Goal: Transaction & Acquisition: Download file/media

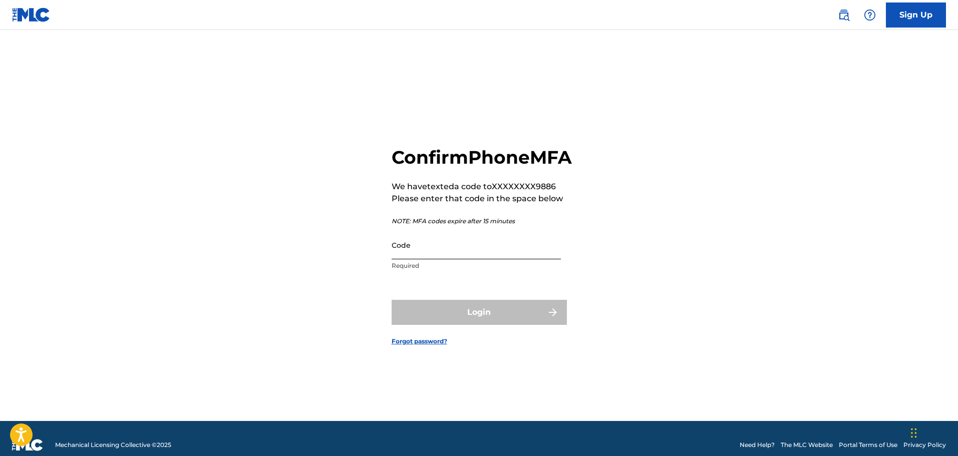
click at [429, 259] on input "Code" at bounding box center [476, 245] width 169 height 29
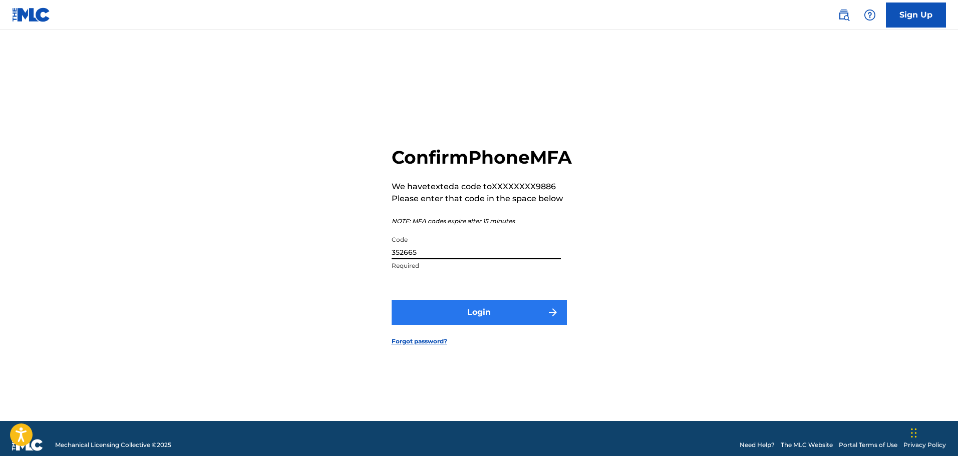
type input "352665"
click at [470, 318] on button "Login" at bounding box center [479, 312] width 175 height 25
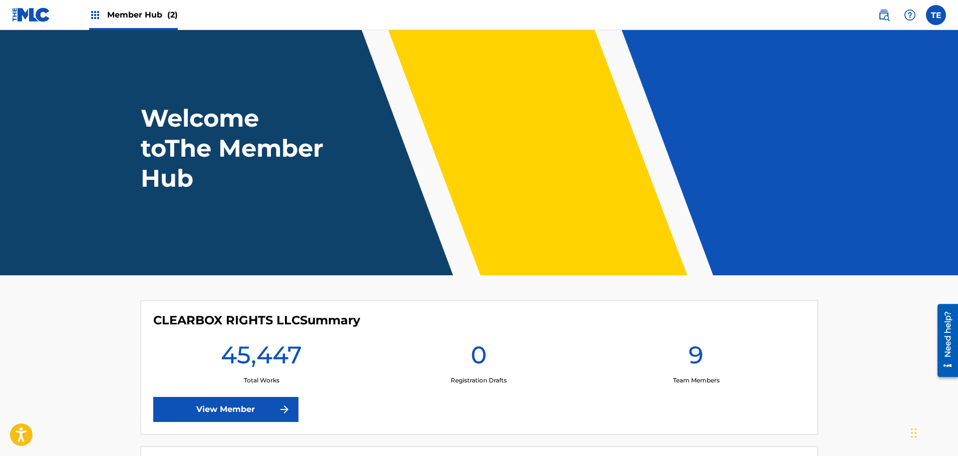
click at [143, 14] on span "Member Hub (2)" at bounding box center [142, 15] width 71 height 12
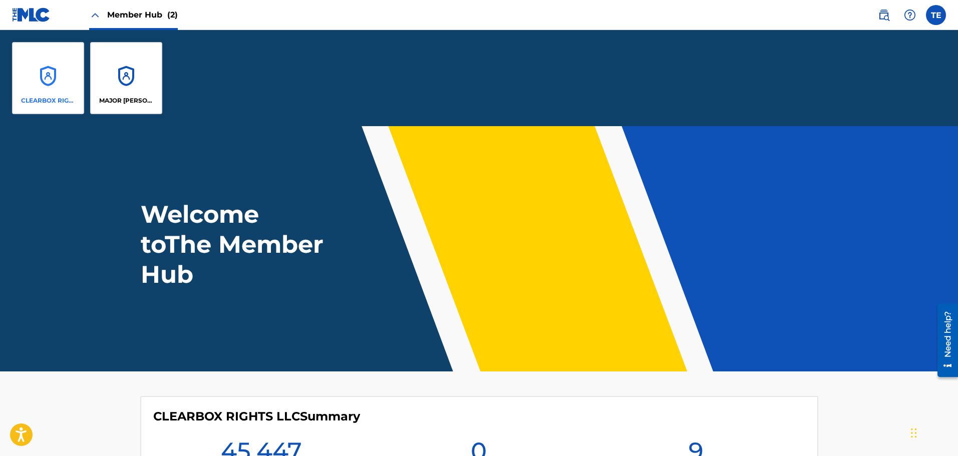
click at [41, 84] on div "CLEARBOX RIGHTS LLC" at bounding box center [48, 78] width 72 height 72
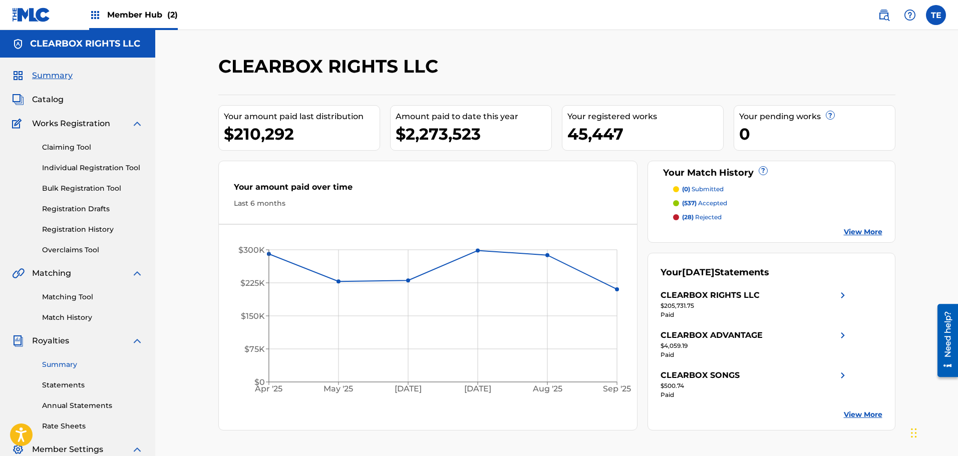
click at [56, 362] on link "Summary" at bounding box center [92, 364] width 101 height 11
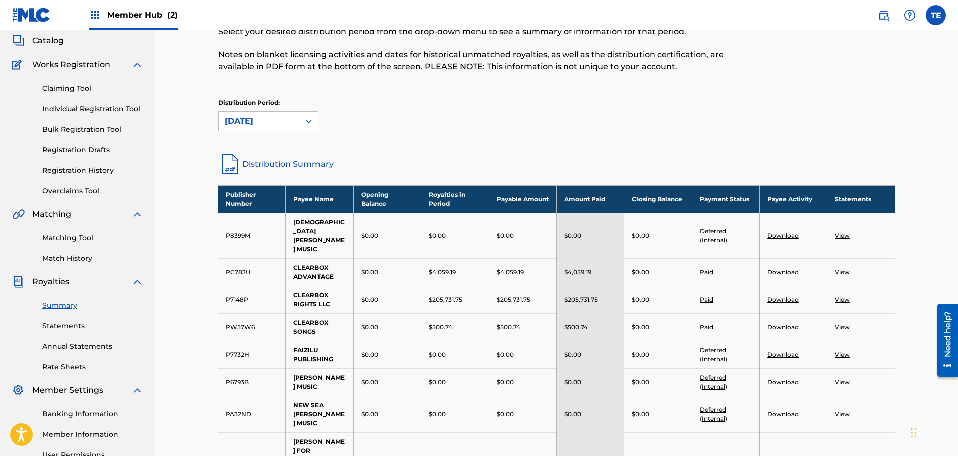
scroll to position [50, 0]
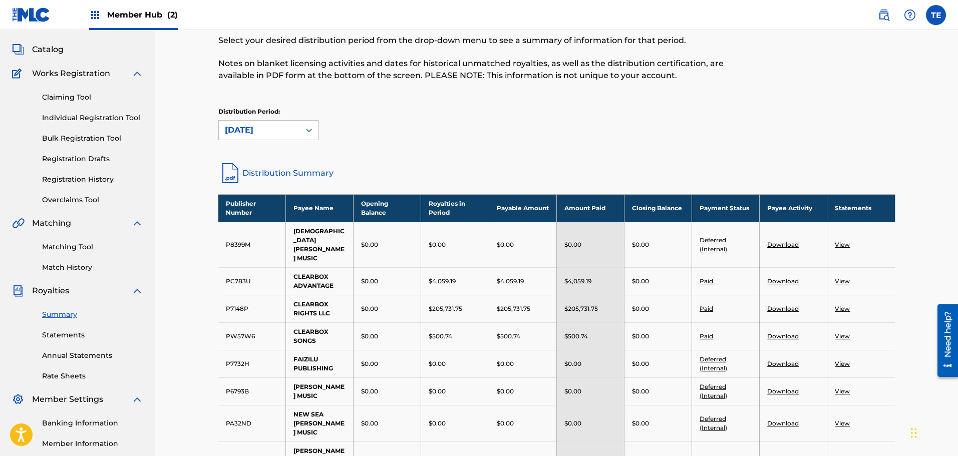
click at [840, 277] on link "View" at bounding box center [842, 281] width 15 height 8
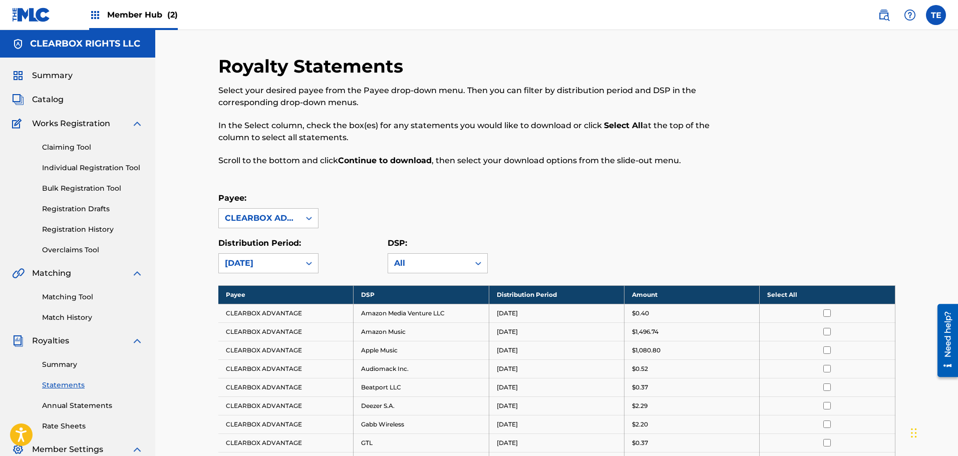
click at [784, 296] on th "Select All" at bounding box center [827, 294] width 135 height 19
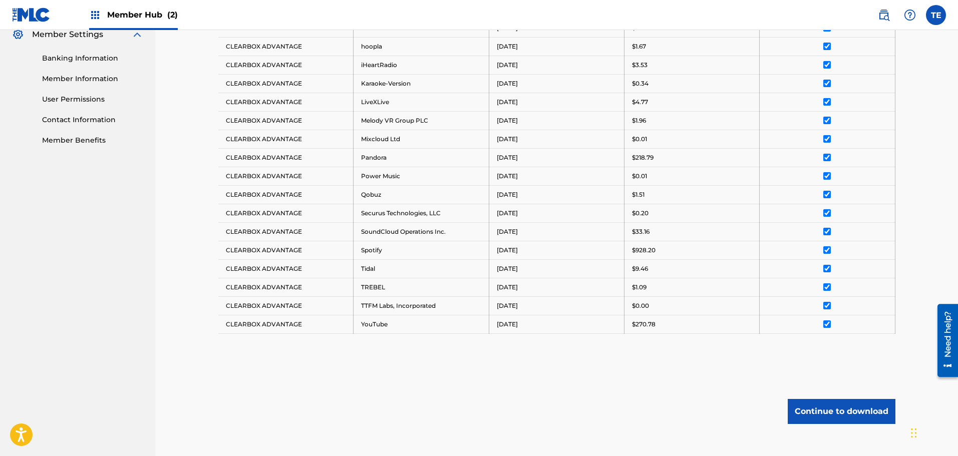
scroll to position [471, 0]
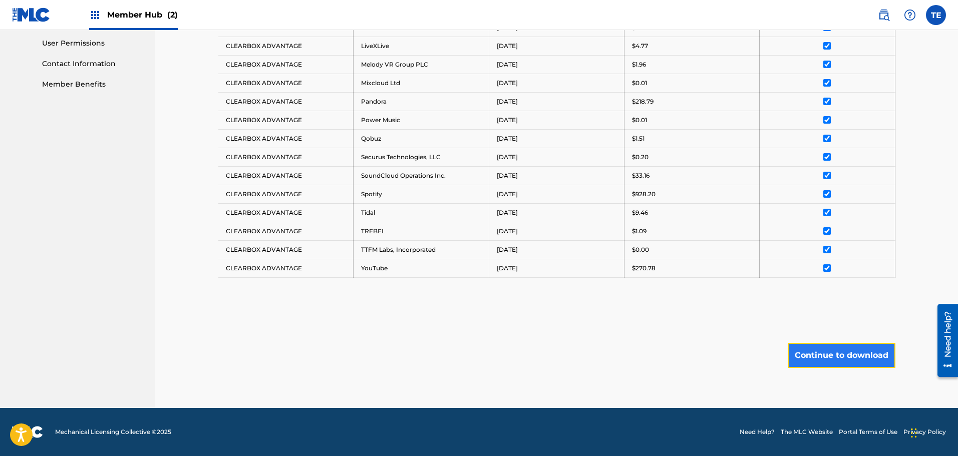
click at [830, 357] on button "Continue to download" at bounding box center [842, 355] width 108 height 25
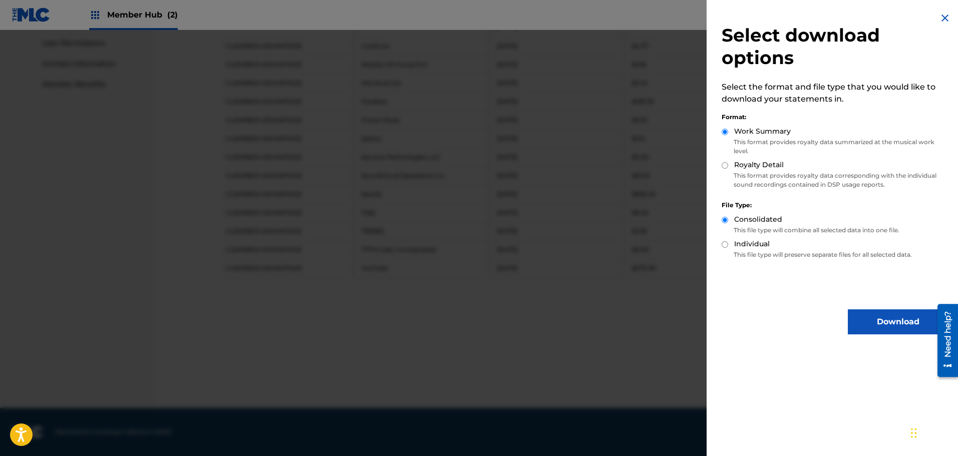
click at [728, 164] on div "Royalty Detail" at bounding box center [834, 166] width 226 height 12
click at [723, 166] on input "Royalty Detail" at bounding box center [724, 165] width 7 height 7
radio input "true"
click at [898, 316] on button "Download" at bounding box center [898, 321] width 100 height 25
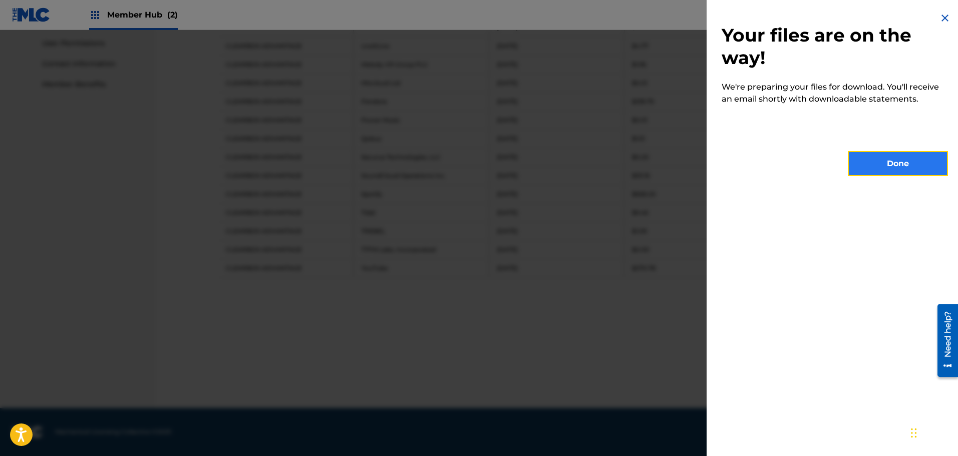
click at [895, 161] on button "Done" at bounding box center [898, 163] width 100 height 25
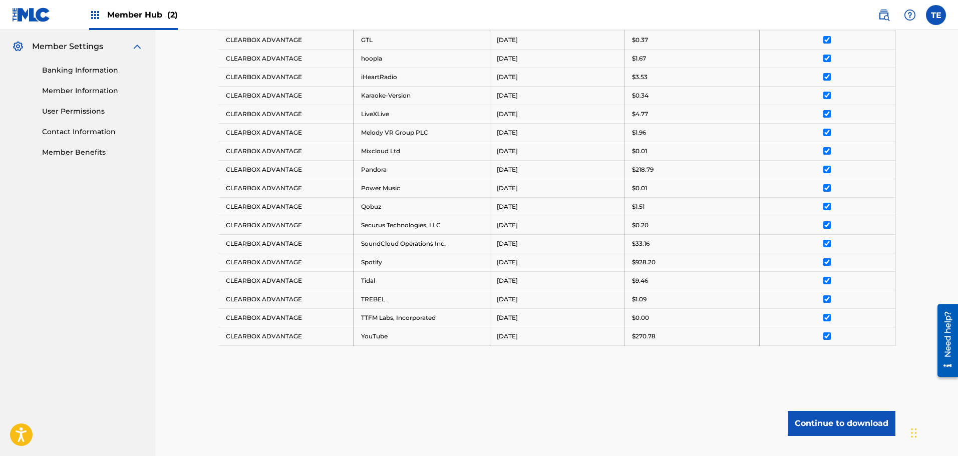
scroll to position [371, 0]
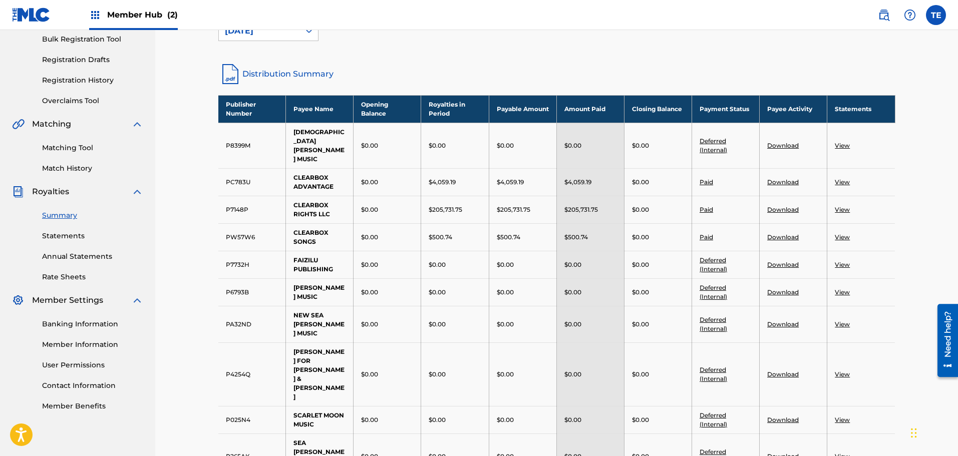
scroll to position [150, 0]
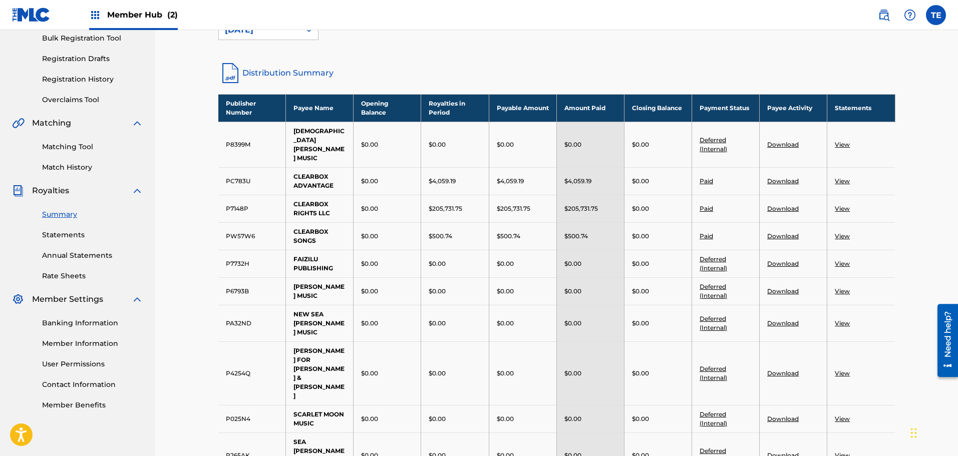
click at [843, 205] on link "View" at bounding box center [842, 209] width 15 height 8
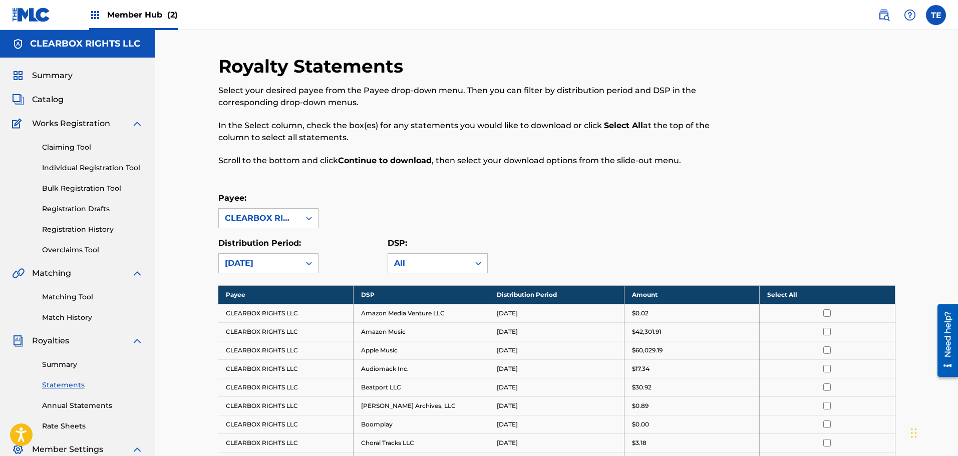
click at [780, 291] on th "Select All" at bounding box center [827, 294] width 135 height 19
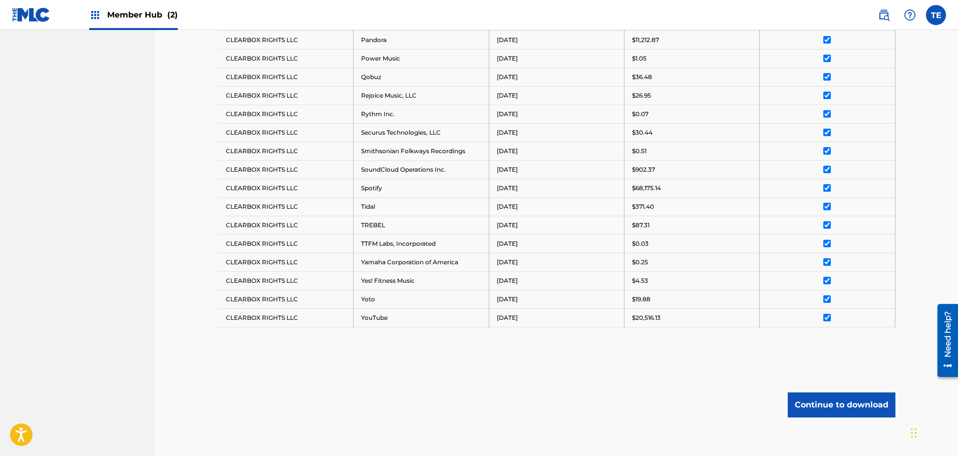
scroll to position [712, 0]
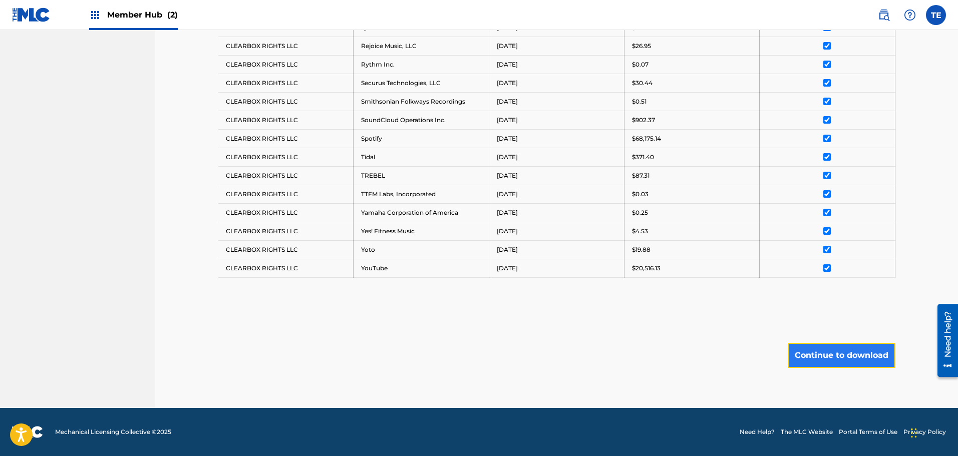
click at [821, 358] on button "Continue to download" at bounding box center [842, 355] width 108 height 25
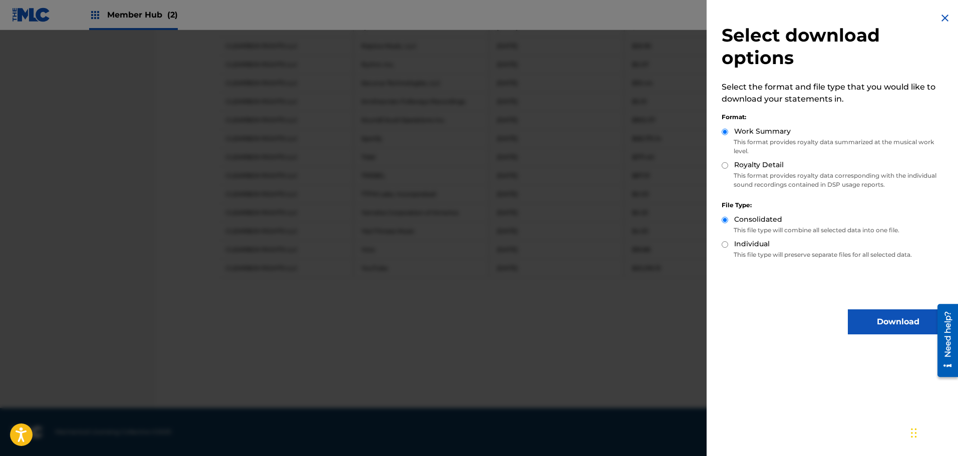
drag, startPoint x: 725, startPoint y: 168, endPoint x: 732, endPoint y: 173, distance: 8.6
click at [725, 167] on input "Royalty Detail" at bounding box center [724, 165] width 7 height 7
radio input "true"
click at [891, 315] on button "Download" at bounding box center [898, 321] width 100 height 25
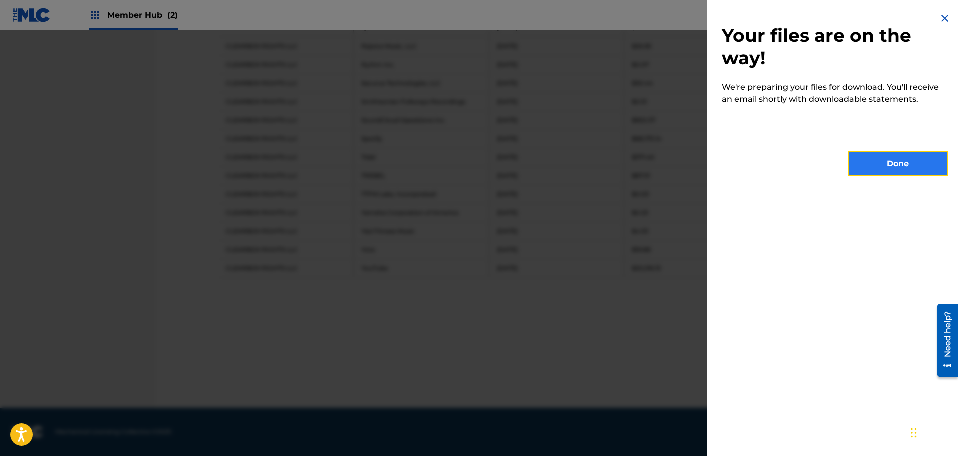
click at [870, 159] on button "Done" at bounding box center [898, 163] width 100 height 25
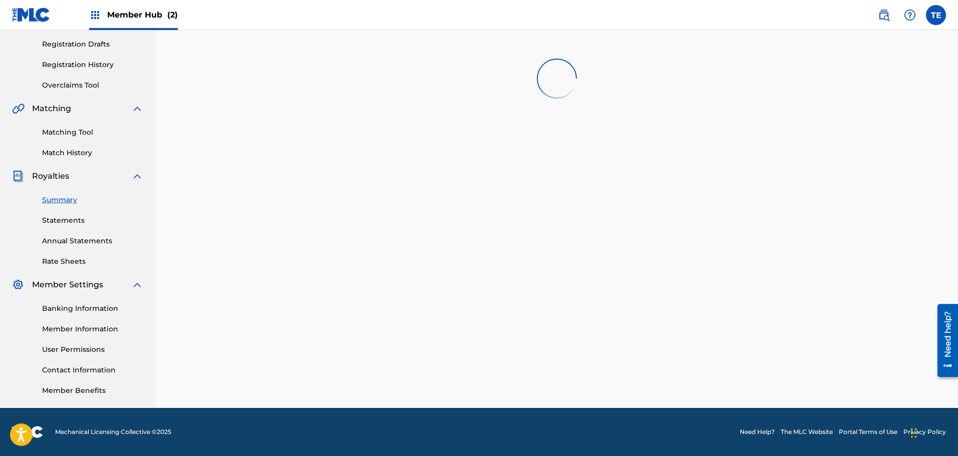
scroll to position [150, 0]
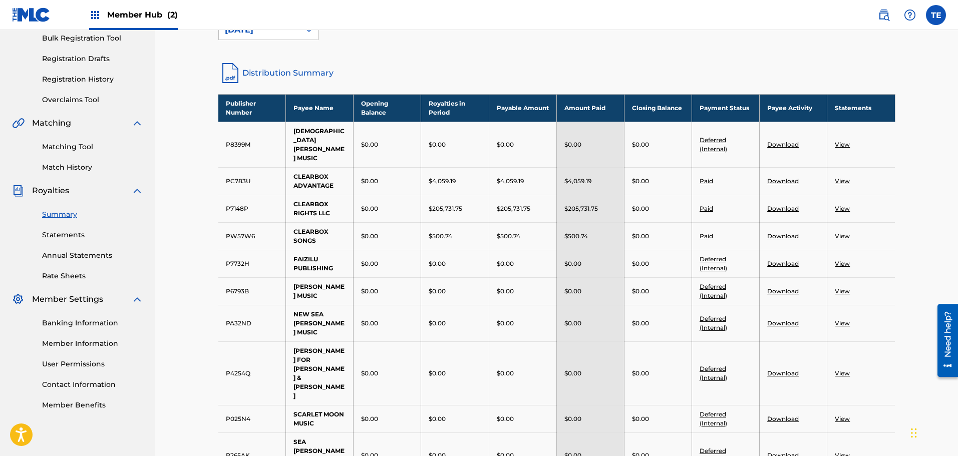
click at [844, 232] on link "View" at bounding box center [842, 236] width 15 height 8
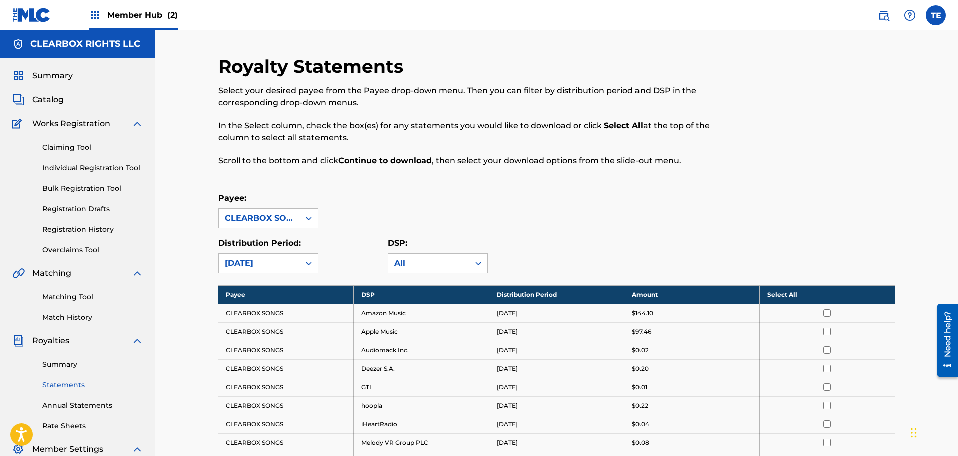
drag, startPoint x: 773, startPoint y: 289, endPoint x: 774, endPoint y: 302, distance: 13.1
click at [773, 290] on th "Select All" at bounding box center [827, 294] width 135 height 19
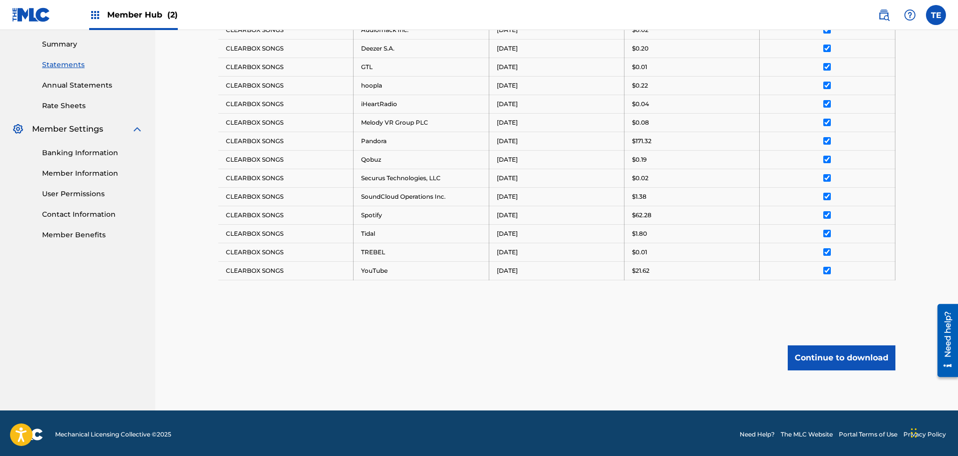
scroll to position [323, 0]
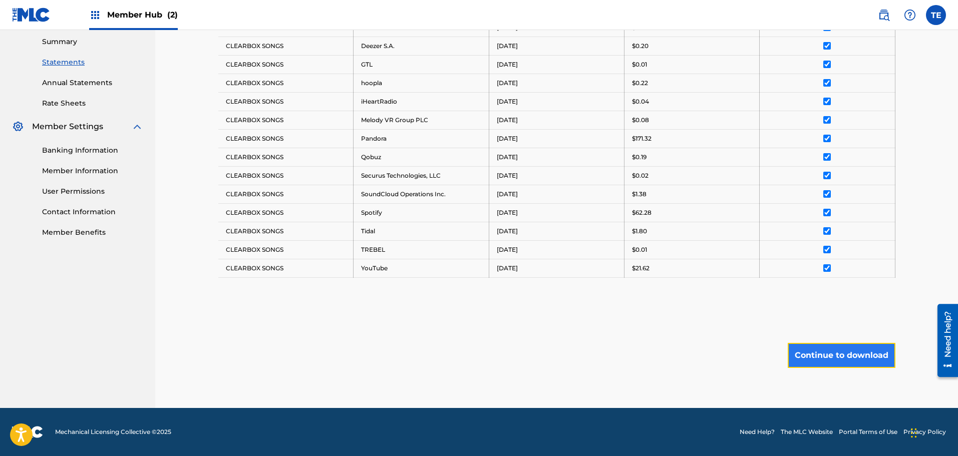
click at [820, 360] on button "Continue to download" at bounding box center [842, 355] width 108 height 25
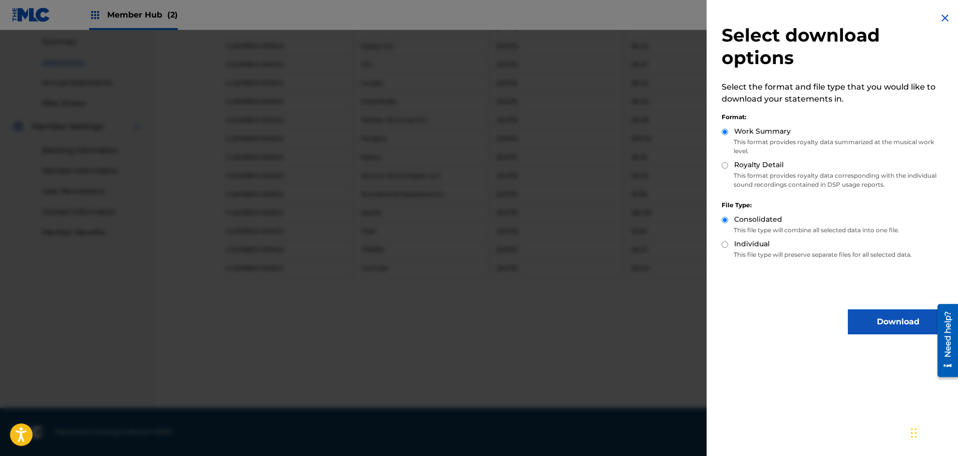
click at [727, 160] on div "Royalty Detail" at bounding box center [834, 166] width 226 height 12
click at [725, 164] on input "Royalty Detail" at bounding box center [724, 165] width 7 height 7
radio input "true"
click at [878, 323] on button "Download" at bounding box center [898, 321] width 100 height 25
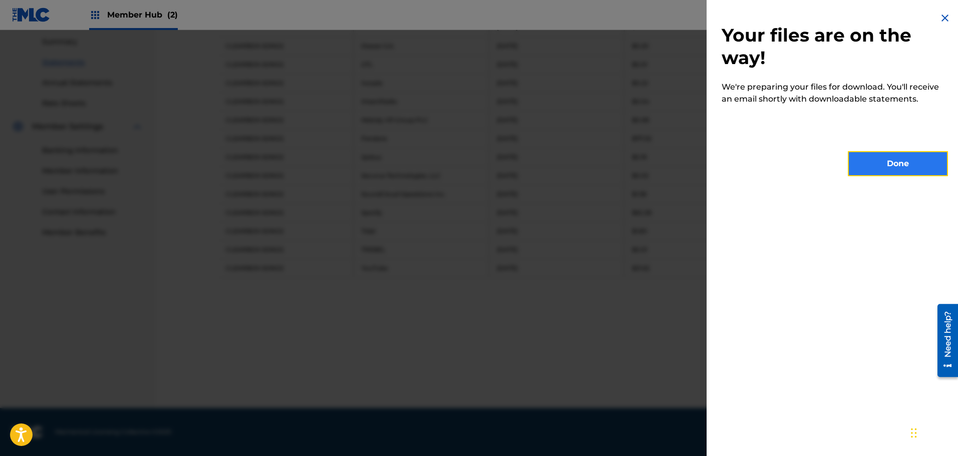
click at [867, 165] on button "Done" at bounding box center [898, 163] width 100 height 25
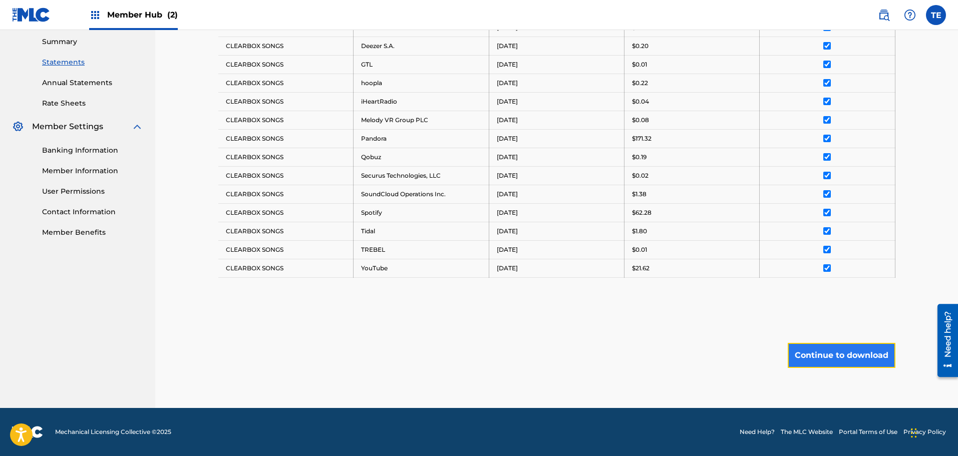
click at [848, 354] on button "Continue to download" at bounding box center [842, 355] width 108 height 25
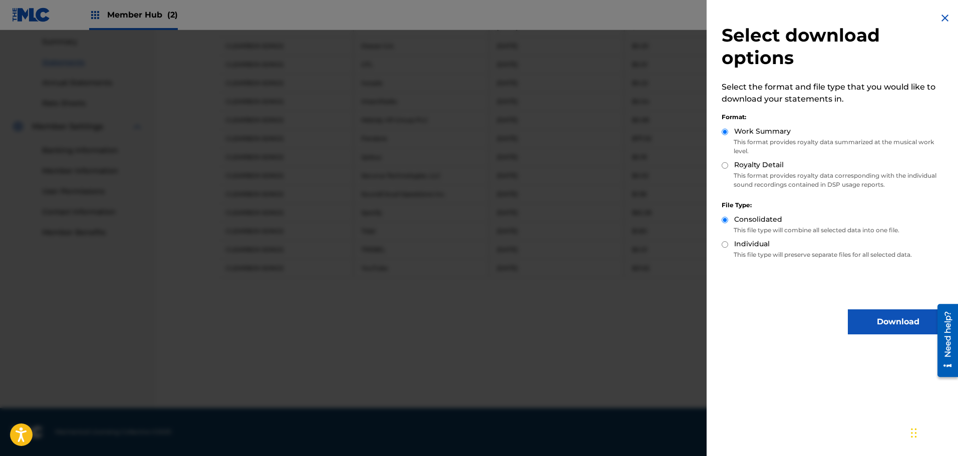
click at [562, 309] on div at bounding box center [479, 258] width 958 height 456
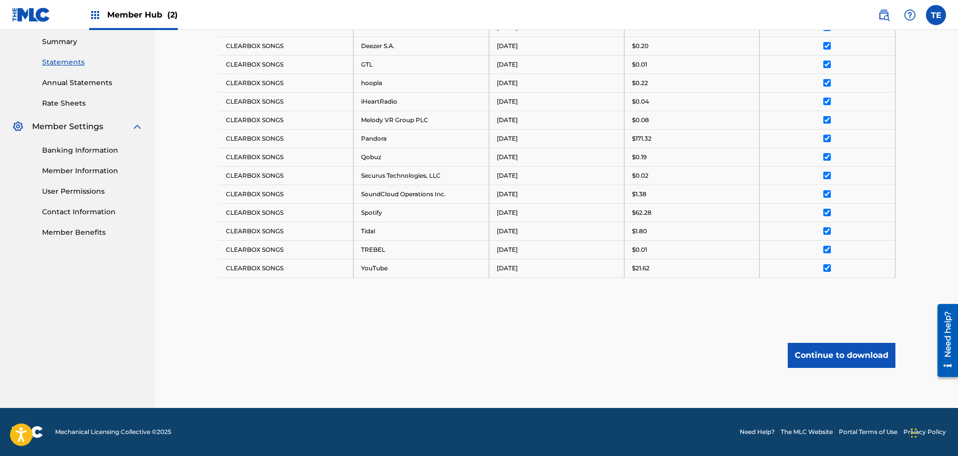
click at [946, 340] on div "Need help?" at bounding box center [948, 334] width 14 height 46
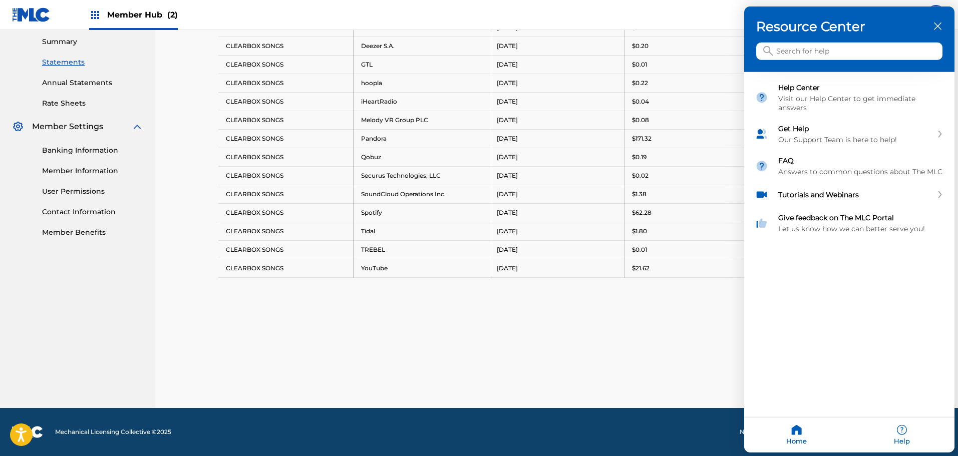
click at [937, 24] on icon "close resource center" at bounding box center [938, 27] width 8 height 8
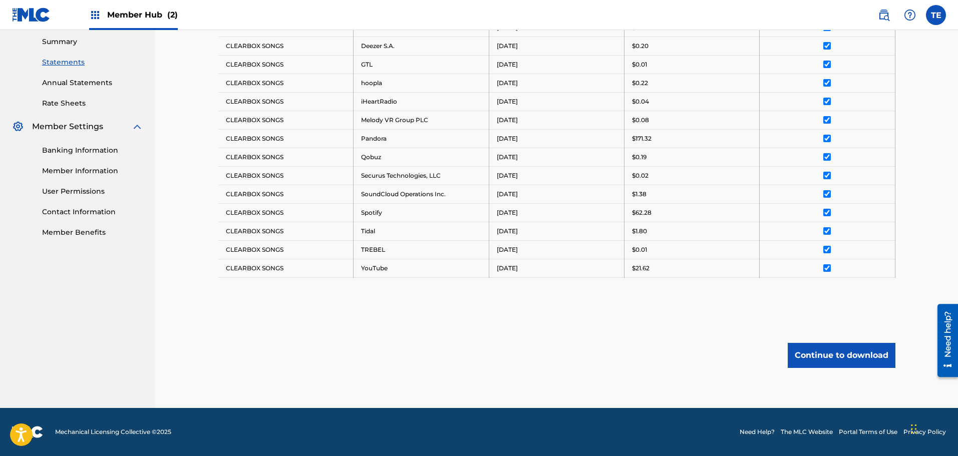
drag, startPoint x: 914, startPoint y: 433, endPoint x: 961, endPoint y: 429, distance: 47.2
drag, startPoint x: 912, startPoint y: 428, endPoint x: 961, endPoint y: 480, distance: 71.5
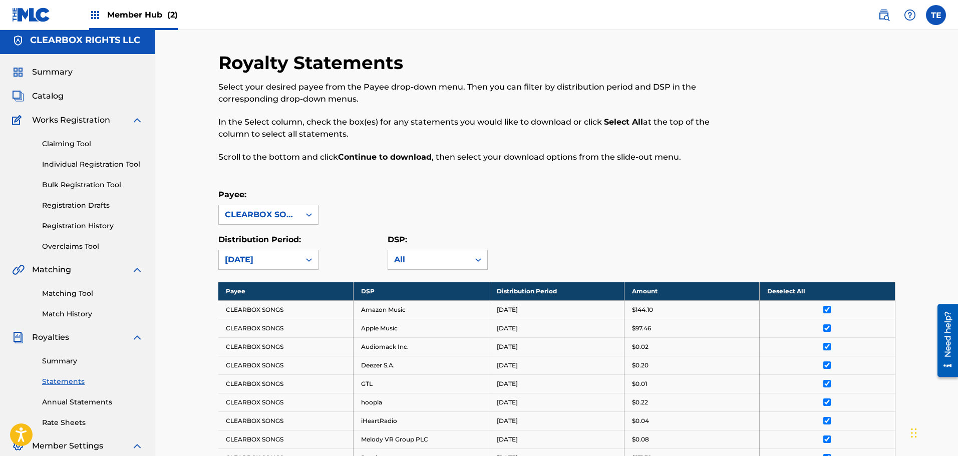
scroll to position [0, 0]
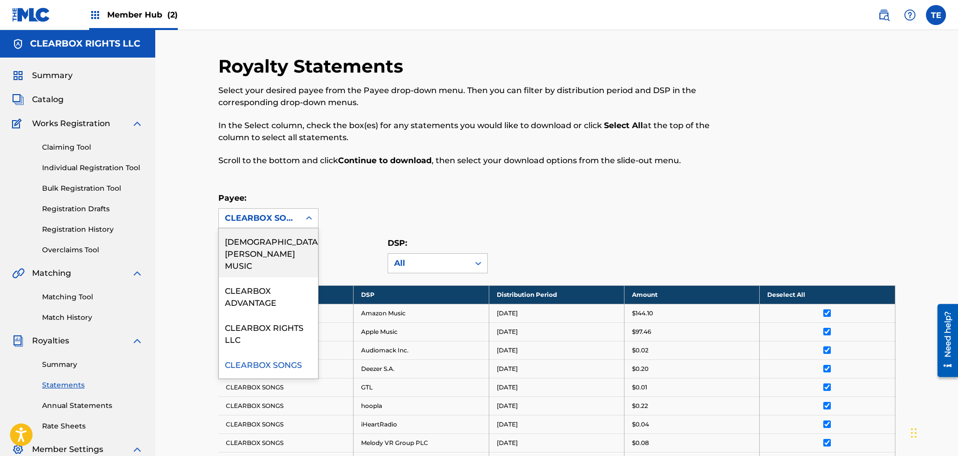
click at [277, 218] on div "CLEARBOX SONGS" at bounding box center [259, 218] width 69 height 12
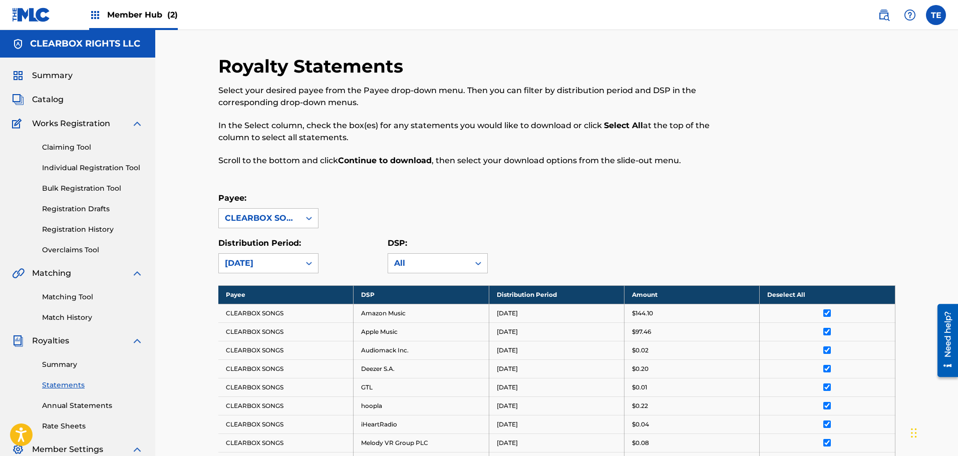
click at [276, 218] on div "CLEARBOX SONGS" at bounding box center [259, 218] width 69 height 12
click at [514, 200] on div "Payee: CLEARBOX SONGS" at bounding box center [556, 210] width 677 height 36
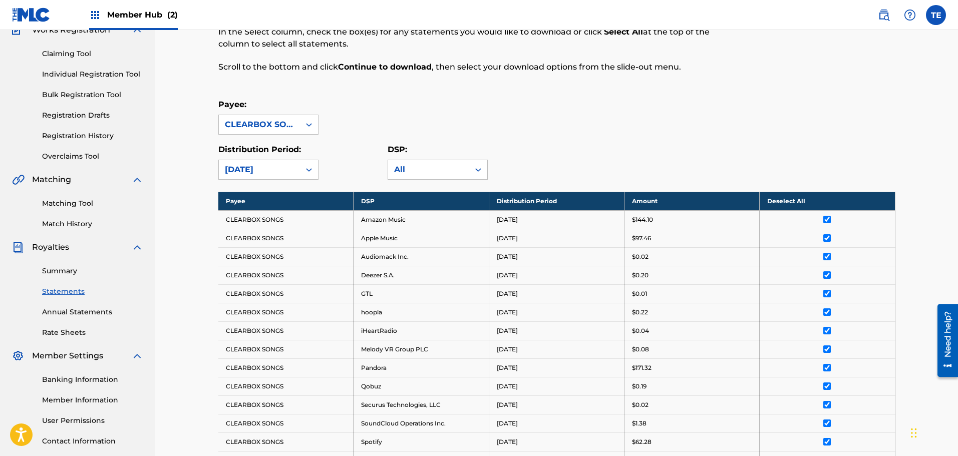
scroll to position [150, 0]
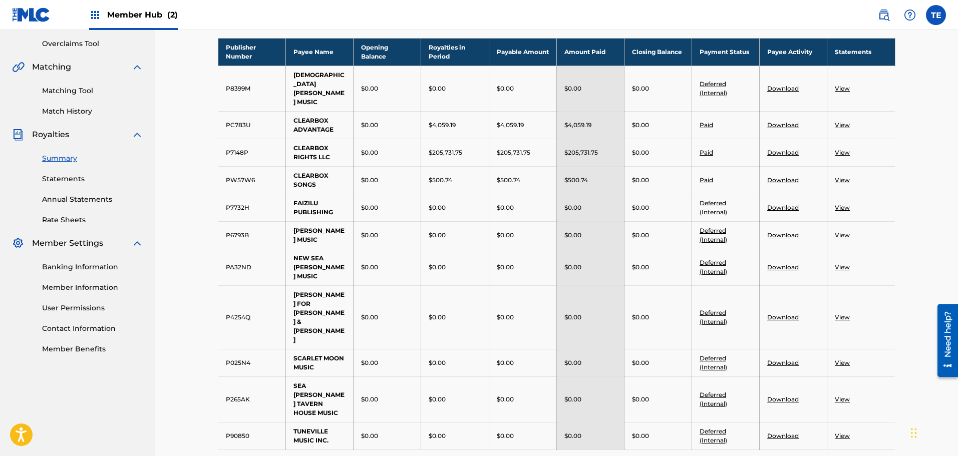
scroll to position [200, 0]
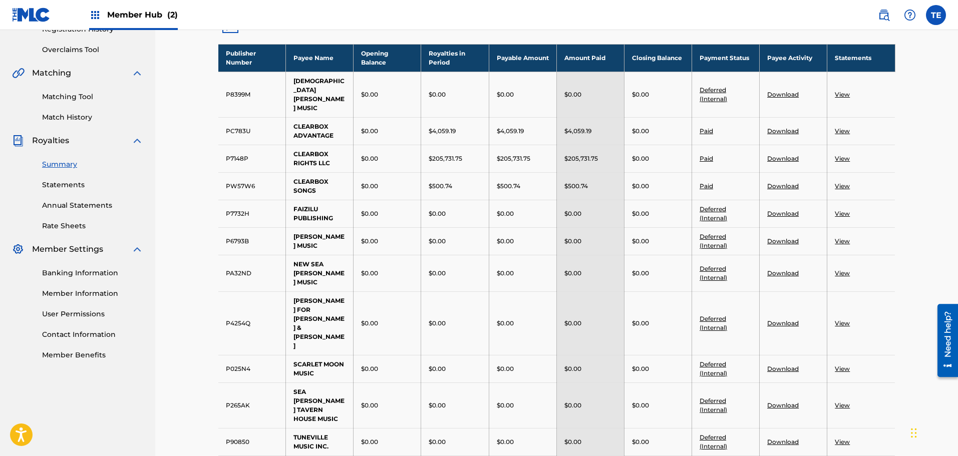
click at [660, 13] on nav "Member Hub (2) TE TE Tim Erwin terwin@clearboxrights.com Notification Preferenc…" at bounding box center [479, 15] width 958 height 30
click at [665, 182] on div "$0.00" at bounding box center [658, 186] width 52 height 9
click at [841, 127] on link "View" at bounding box center [842, 131] width 15 height 8
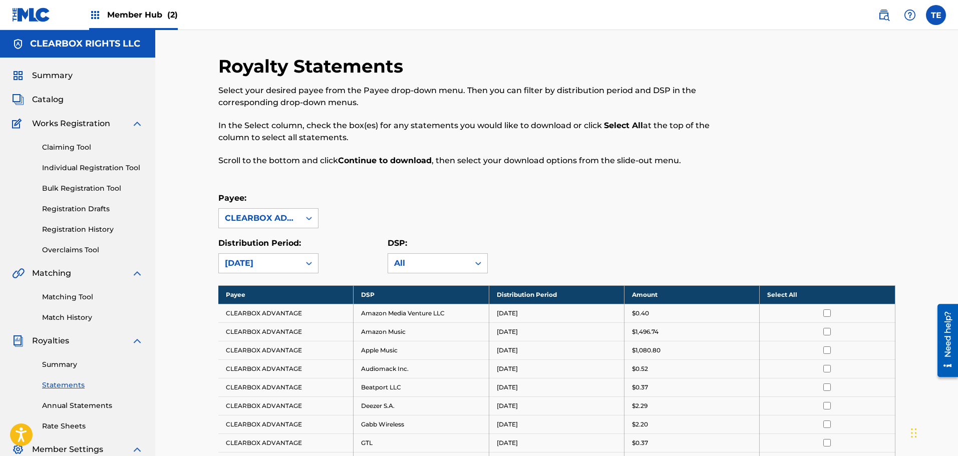
click at [773, 293] on th "Select All" at bounding box center [827, 294] width 135 height 19
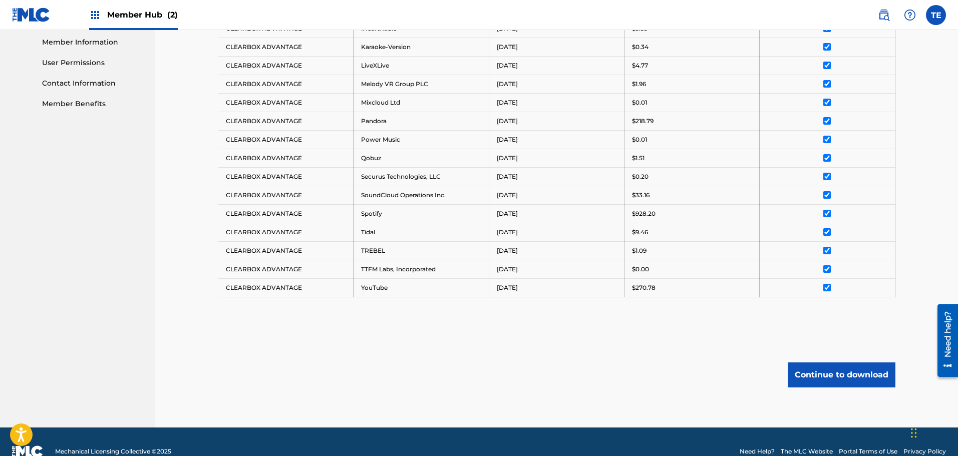
scroll to position [471, 0]
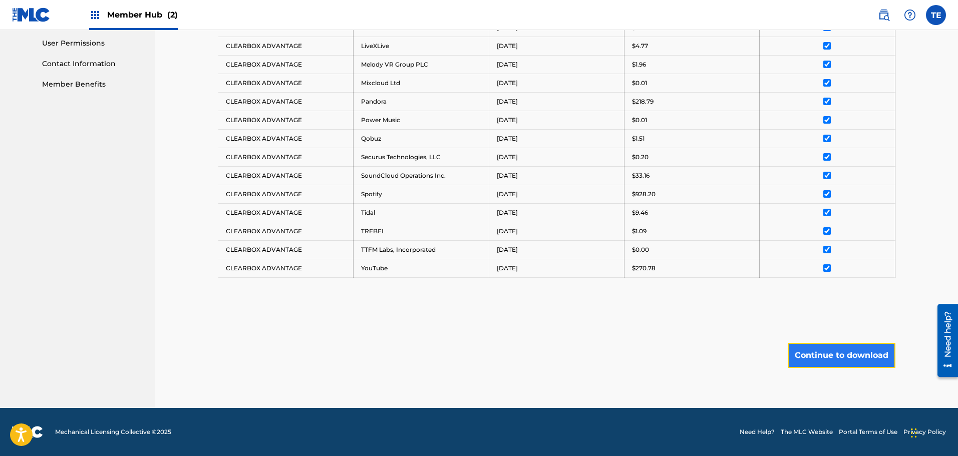
click at [847, 355] on button "Continue to download" at bounding box center [842, 355] width 108 height 25
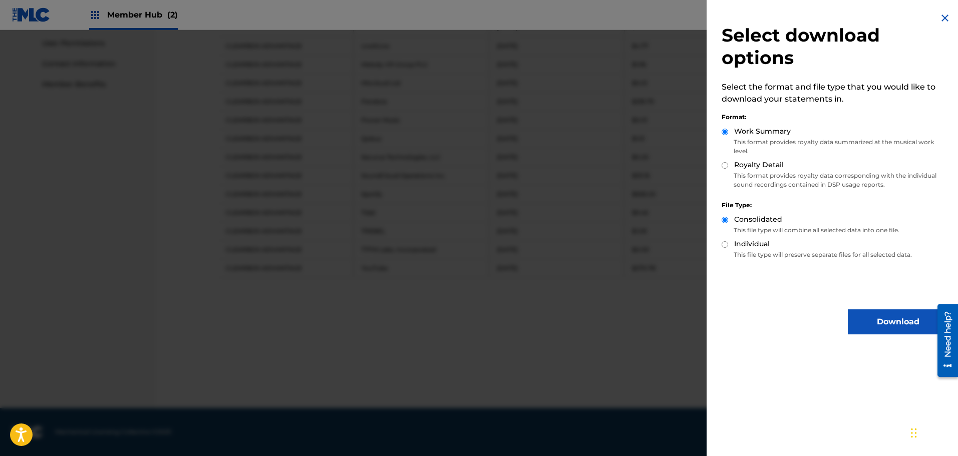
click at [725, 163] on input "Royalty Detail" at bounding box center [724, 165] width 7 height 7
radio input "true"
click at [867, 320] on button "Download" at bounding box center [898, 321] width 100 height 25
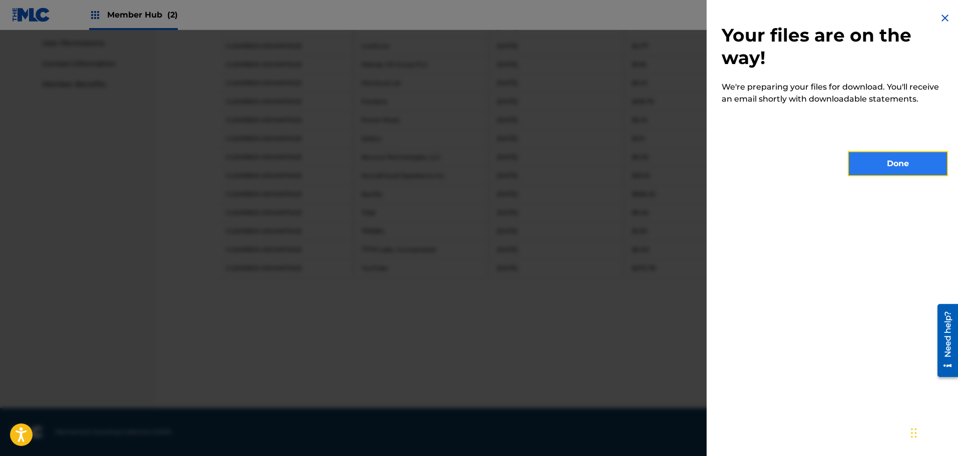
click at [881, 167] on button "Done" at bounding box center [898, 163] width 100 height 25
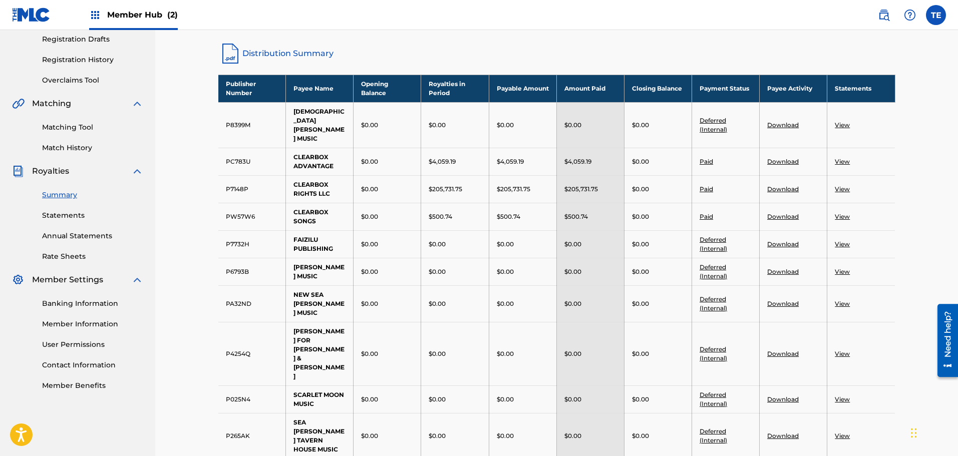
scroll to position [171, 0]
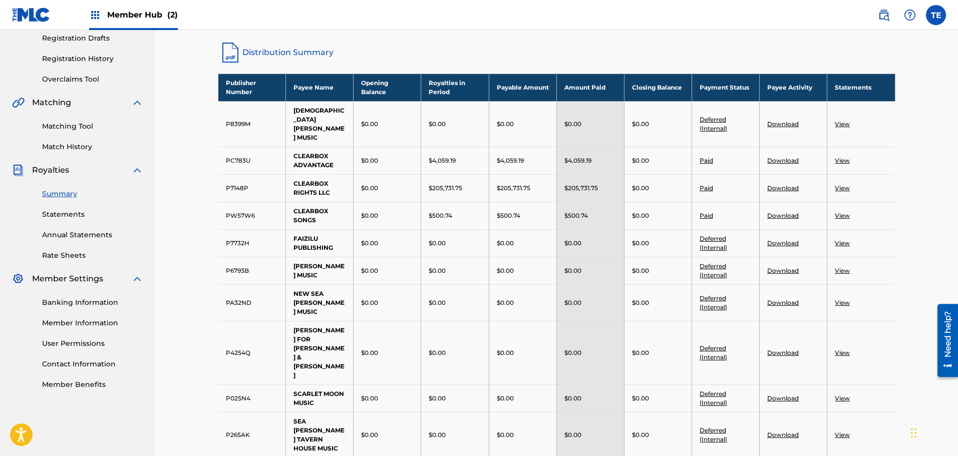
click at [841, 184] on link "View" at bounding box center [842, 188] width 15 height 8
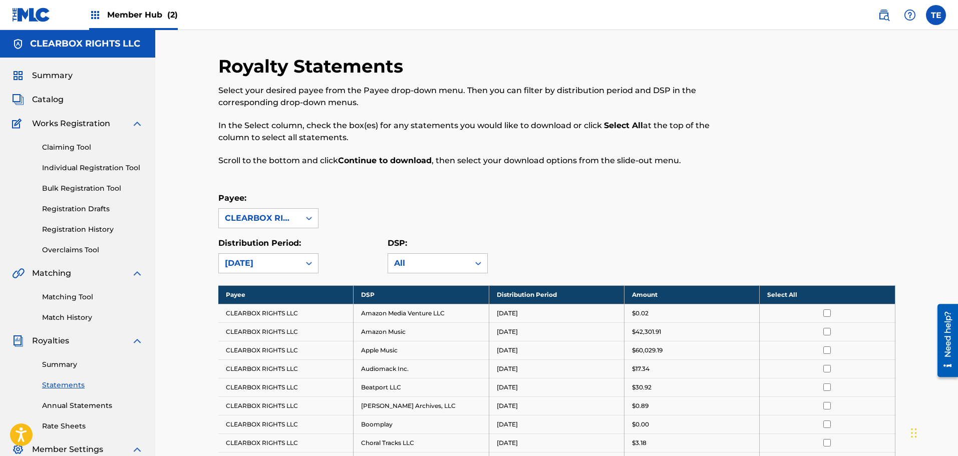
click at [783, 294] on th "Select All" at bounding box center [827, 294] width 135 height 19
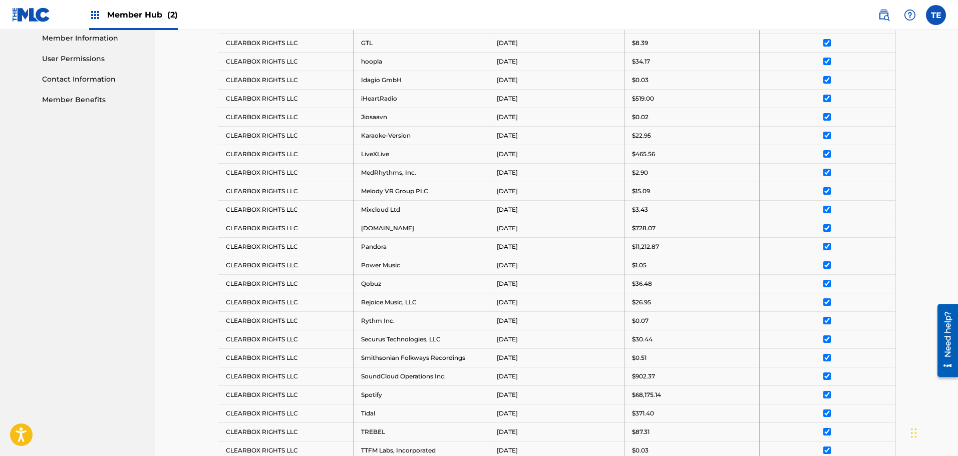
scroll to position [712, 0]
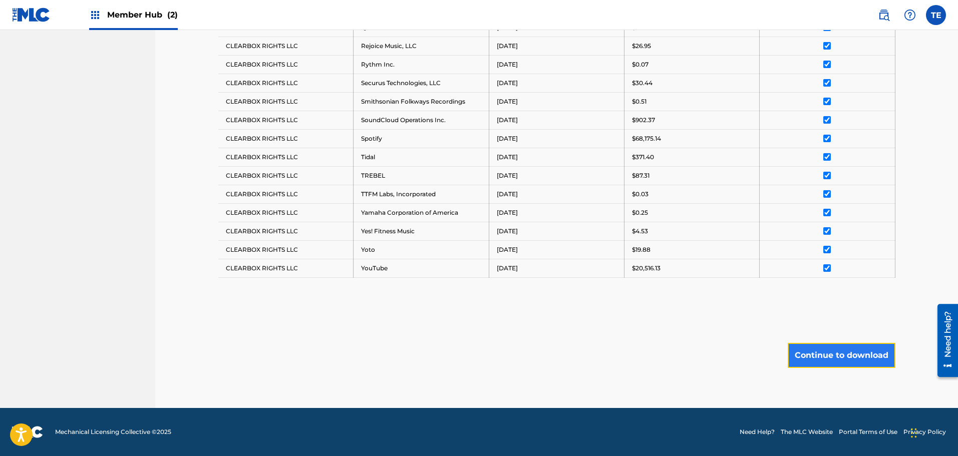
click at [839, 354] on button "Continue to download" at bounding box center [842, 355] width 108 height 25
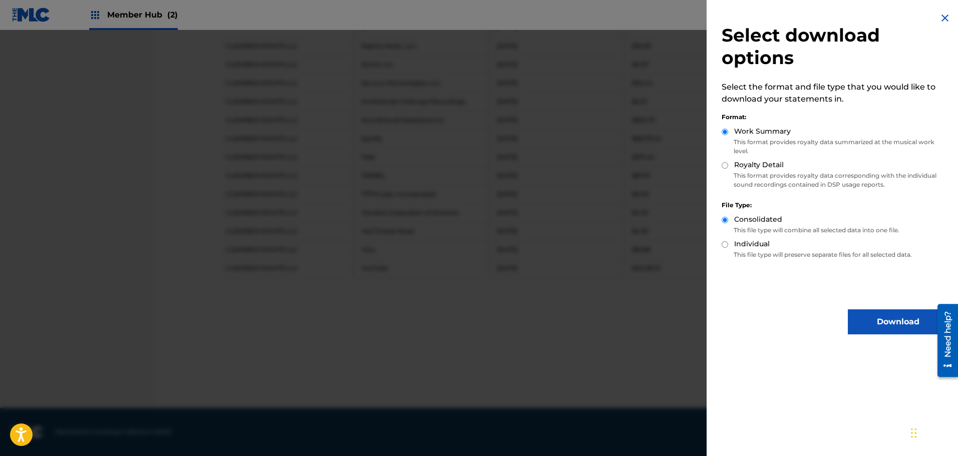
click at [728, 168] on div "Royalty Detail" at bounding box center [834, 166] width 226 height 12
click at [722, 167] on input "Royalty Detail" at bounding box center [724, 165] width 7 height 7
radio input "true"
click at [883, 320] on button "Download" at bounding box center [898, 321] width 100 height 25
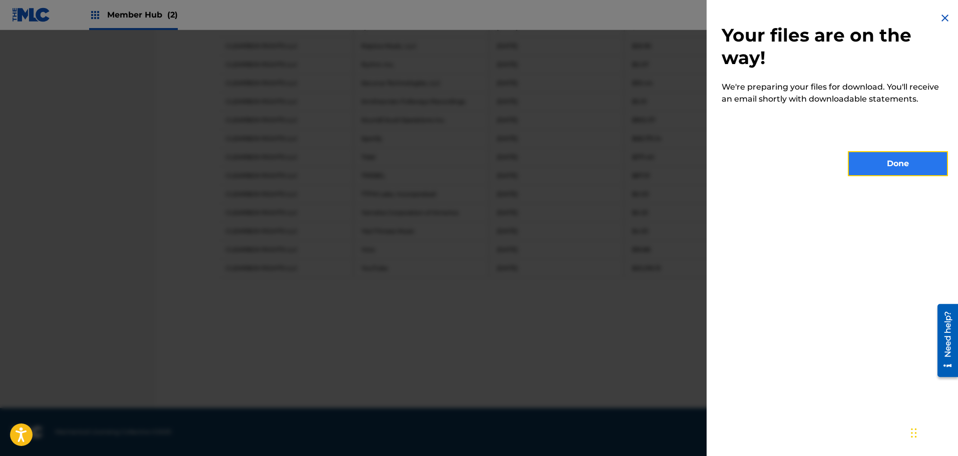
click at [892, 168] on button "Done" at bounding box center [898, 163] width 100 height 25
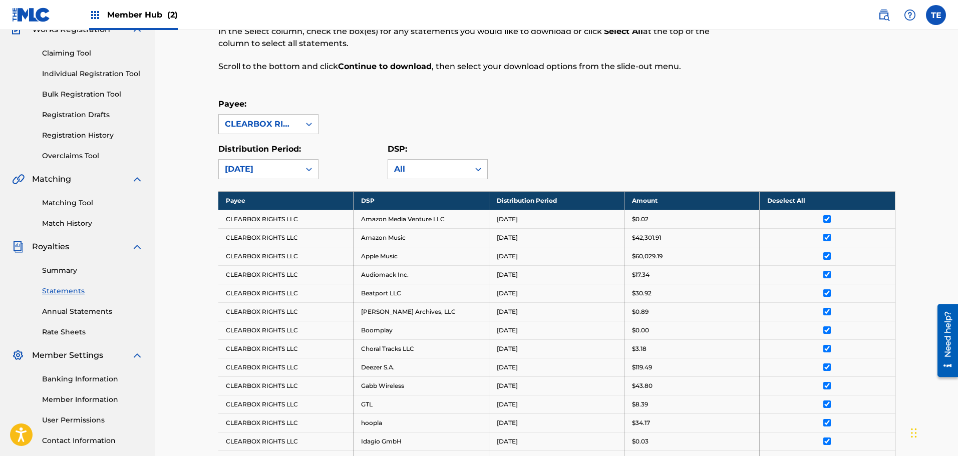
scroll to position [53, 0]
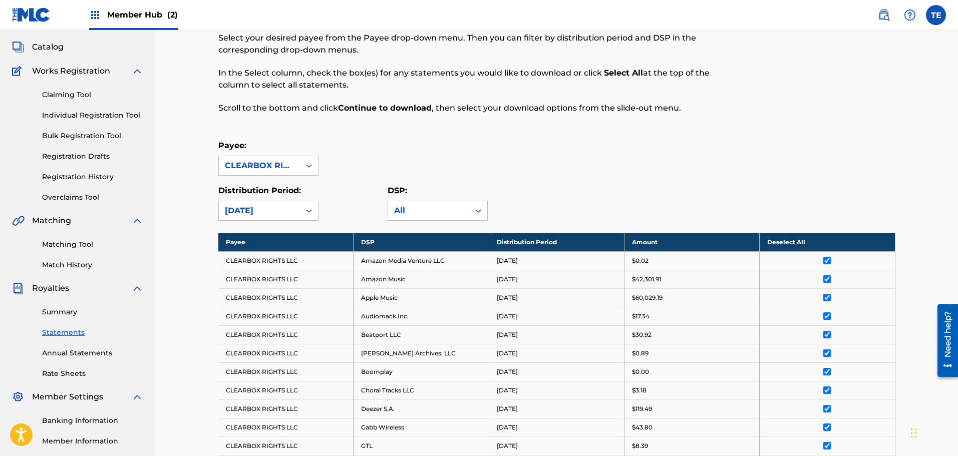
scroll to position [165, 0]
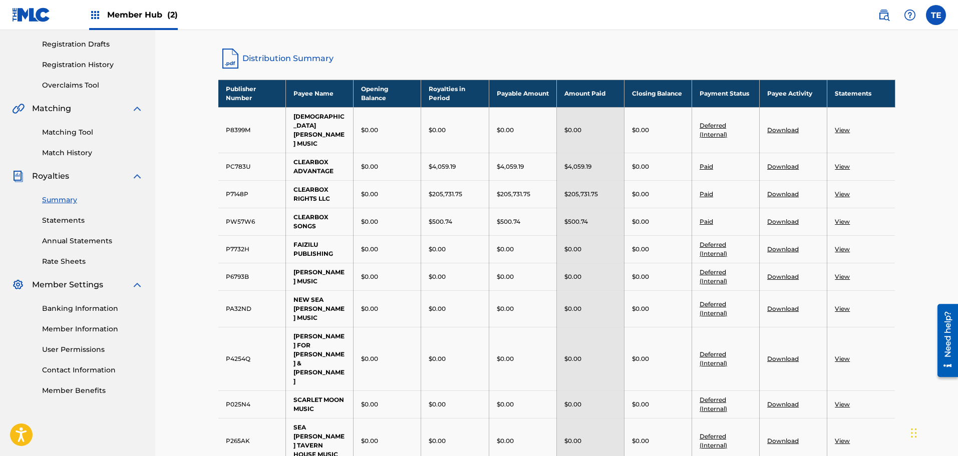
click at [844, 218] on link "View" at bounding box center [842, 222] width 15 height 8
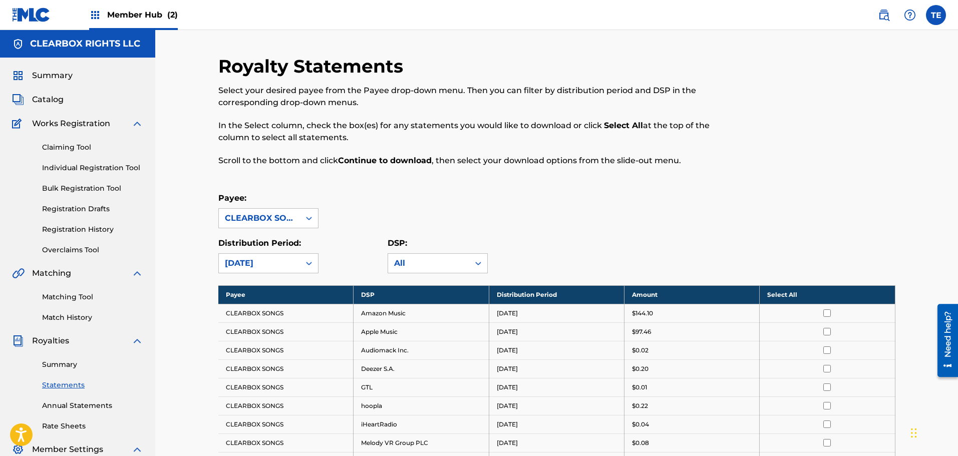
click at [775, 293] on th "Select All" at bounding box center [827, 294] width 135 height 19
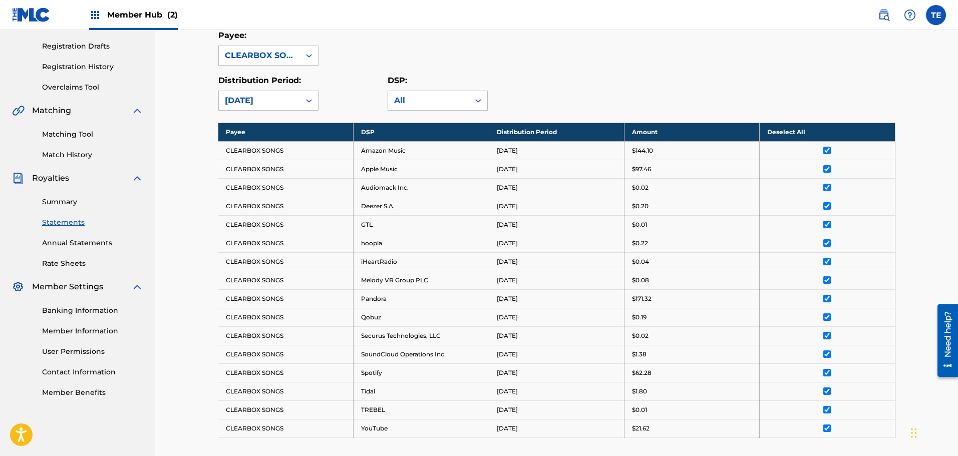
scroll to position [323, 0]
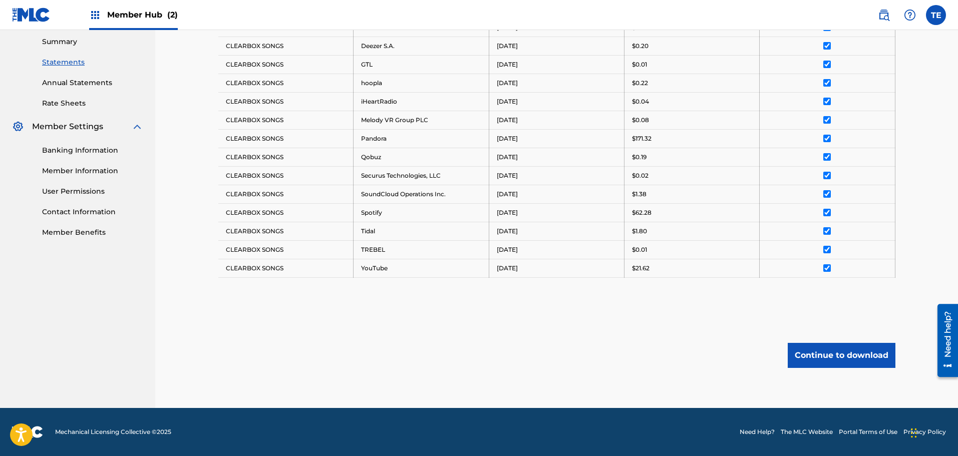
drag, startPoint x: 959, startPoint y: 89, endPoint x: 18, endPoint y: 68, distance: 941.0
click at [845, 353] on button "Continue to download" at bounding box center [842, 355] width 108 height 25
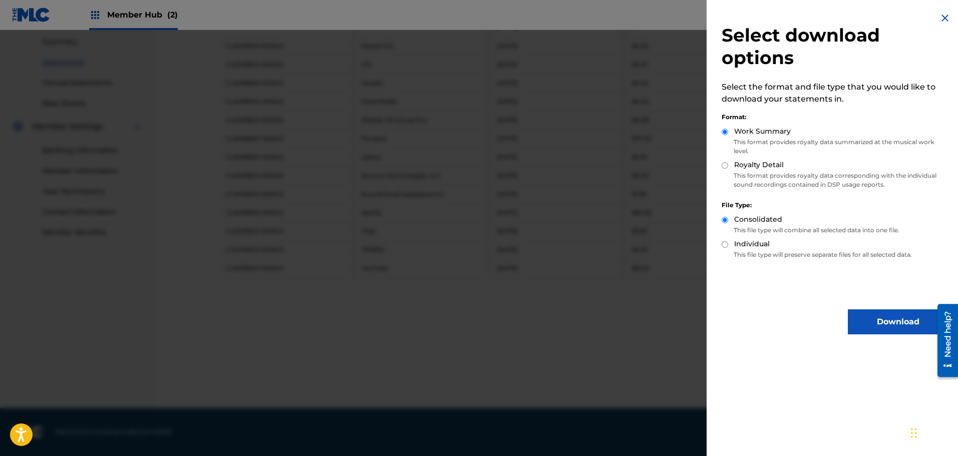
click at [724, 164] on input "Royalty Detail" at bounding box center [724, 165] width 7 height 7
radio input "true"
click at [880, 315] on button "Download" at bounding box center [898, 321] width 100 height 25
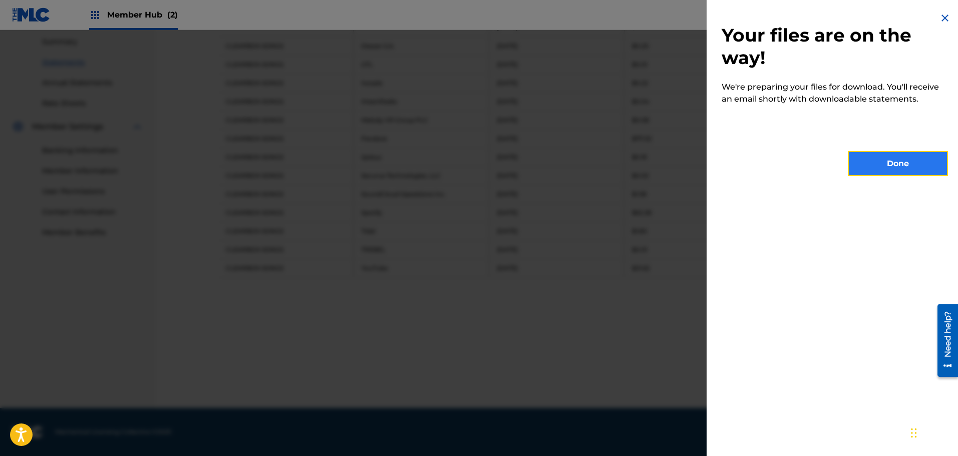
click at [888, 162] on button "Done" at bounding box center [898, 163] width 100 height 25
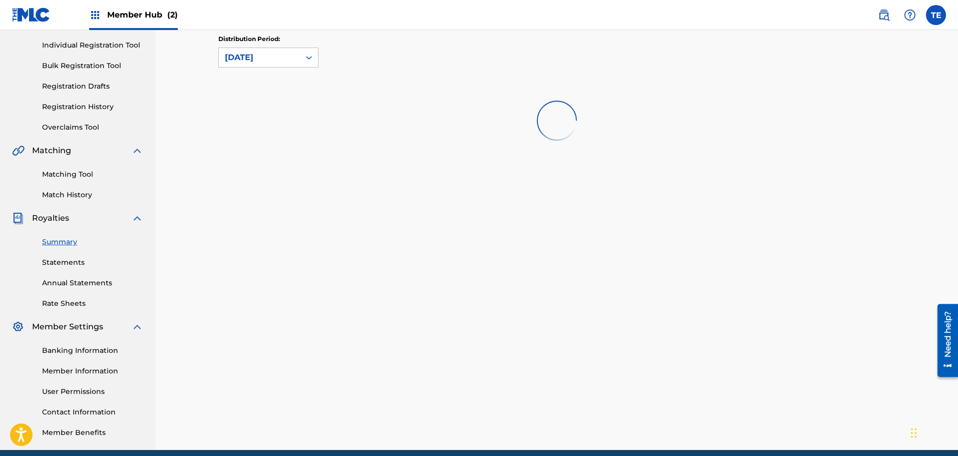
scroll to position [165, 0]
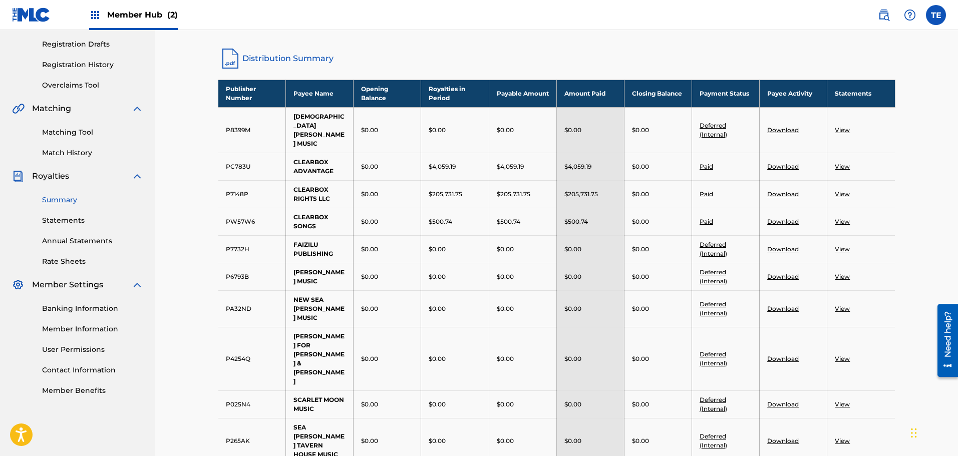
drag, startPoint x: 837, startPoint y: 188, endPoint x: 865, endPoint y: 178, distance: 29.9
click at [846, 187] on td "View" at bounding box center [861, 194] width 68 height 28
click at [603, 58] on link "Distribution Summary" at bounding box center [556, 59] width 677 height 24
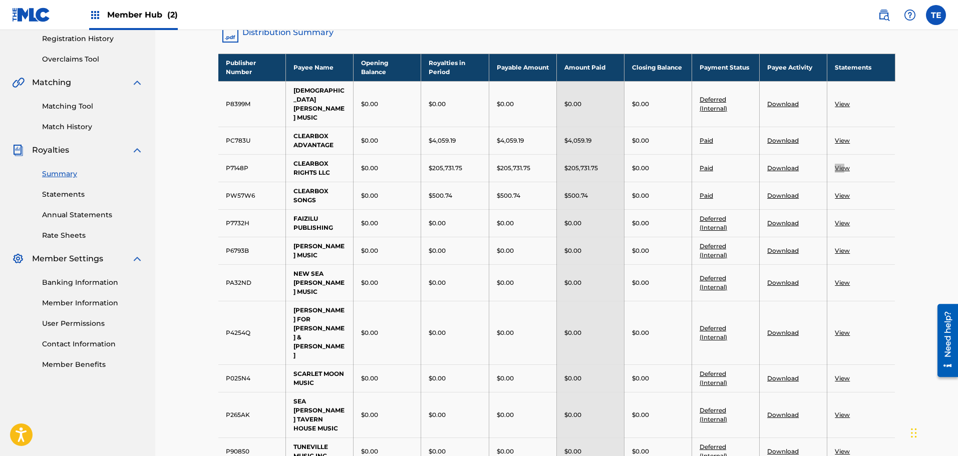
scroll to position [115, 0]
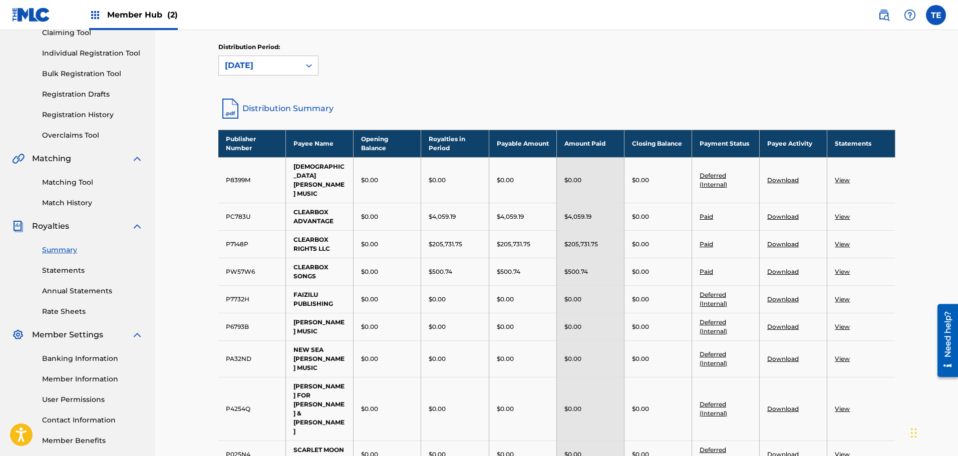
click at [907, 203] on div "Royalties Select your desired distribution period from the drop-down menu to se…" at bounding box center [556, 336] width 701 height 792
click at [777, 213] on link "Download" at bounding box center [783, 217] width 32 height 8
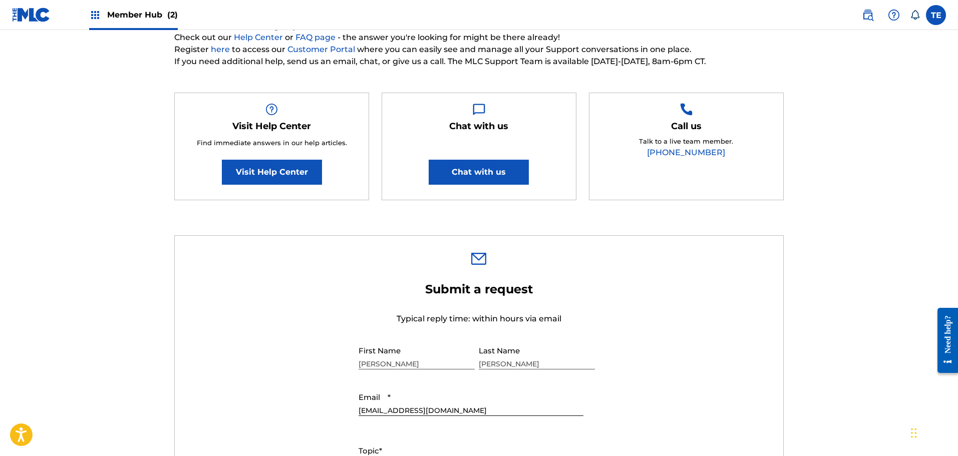
scroll to position [300, 0]
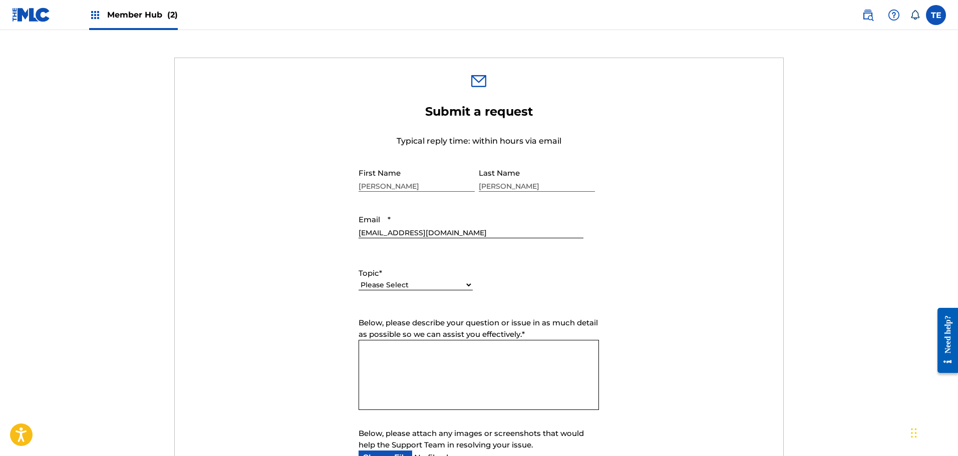
click at [390, 288] on select "Please Select I need help with my account I need help with managing my catalog …" at bounding box center [415, 285] width 114 height 11
select select "I need help with payment"
click at [358, 280] on select "Please Select I need help with my account I need help with managing my catalog …" at bounding box center [415, 285] width 114 height 11
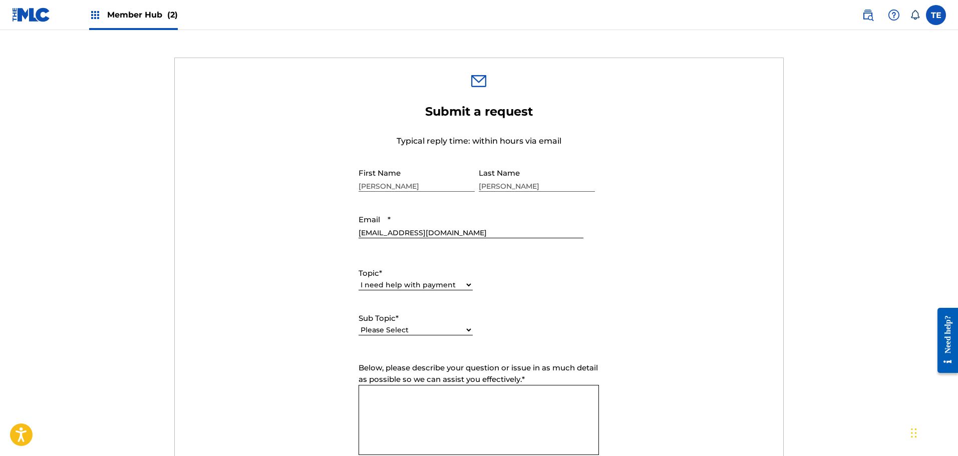
click at [399, 335] on div "Please Select I need help setting up my payment information in The MLC Portal I…" at bounding box center [415, 335] width 114 height 23
click at [394, 328] on select "Please Select I need help setting up my payment information in The MLC Portal I…" at bounding box center [415, 330] width 114 height 11
select select "I need information about royalties"
click at [358, 325] on select "Please Select I need help setting up my payment information in The MLC Portal I…" at bounding box center [415, 330] width 114 height 11
click at [421, 284] on select "Please Select I need help with my account I need help with managing my catalog …" at bounding box center [415, 285] width 114 height 11
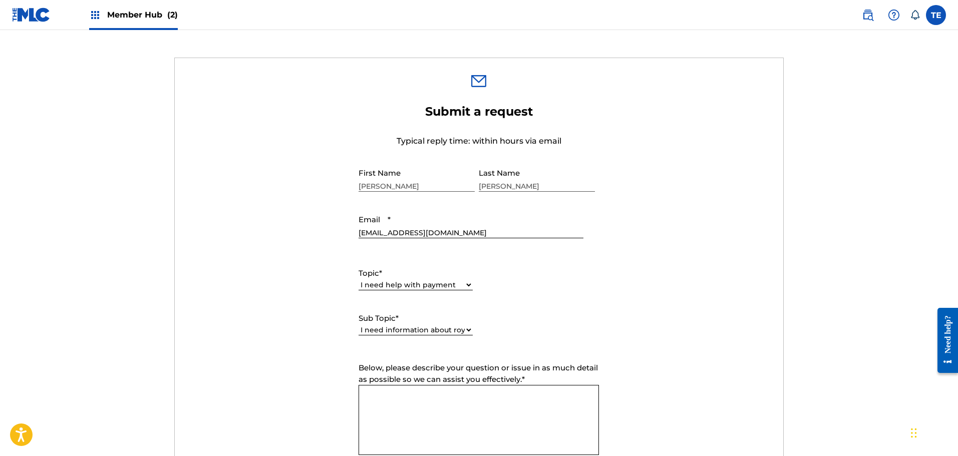
drag, startPoint x: 245, startPoint y: 312, endPoint x: 256, endPoint y: 314, distance: 11.3
click at [245, 311] on form "Submit a request Typical reply time: within hours via email First Name [PERSON_…" at bounding box center [479, 336] width 608 height 464
click at [411, 330] on select "Please Select I need help setting up my payment information in The MLC Portal I…" at bounding box center [415, 330] width 114 height 11
drag, startPoint x: 265, startPoint y: 313, endPoint x: 271, endPoint y: 313, distance: 6.0
click at [265, 313] on form "Submit a request Typical reply time: within hours via email First Name [PERSON_…" at bounding box center [479, 336] width 608 height 464
